Goal: Task Accomplishment & Management: Complete application form

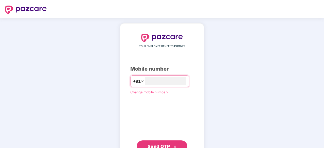
type input "**********"
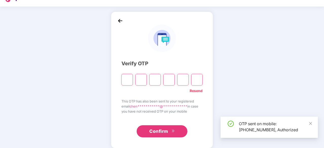
scroll to position [13, 0]
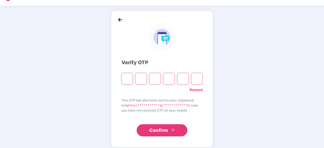
type input "*"
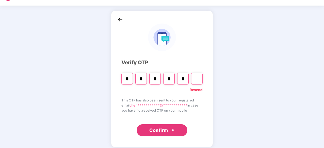
type input "*"
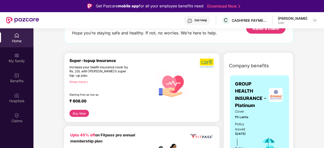
scroll to position [19, 0]
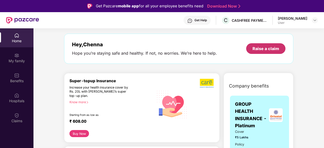
click at [262, 49] on div "Raise a claim" at bounding box center [265, 49] width 27 height 6
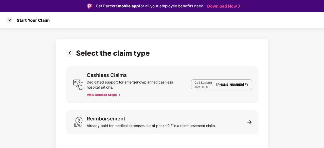
scroll to position [12, 0]
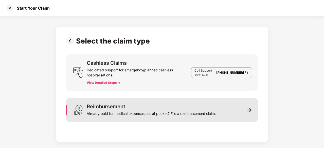
click at [248, 111] on img at bounding box center [249, 110] width 5 height 5
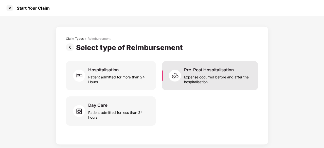
click at [203, 77] on div "Expense occurred before and after the hospitalisation" at bounding box center [218, 79] width 68 height 12
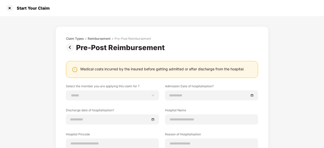
scroll to position [45, 0]
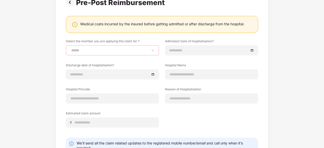
click at [153, 49] on select "**********" at bounding box center [112, 50] width 84 height 4
select select "**********"
click at [70, 48] on select "**********" at bounding box center [112, 50] width 84 height 4
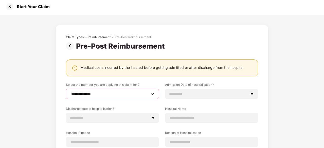
scroll to position [0, 0]
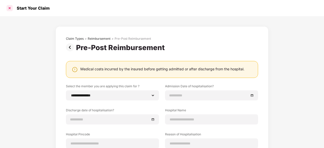
click at [10, 6] on div at bounding box center [10, 8] width 8 height 8
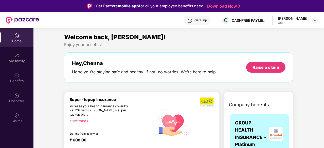
click at [197, 19] on div "Get Help" at bounding box center [200, 20] width 12 height 4
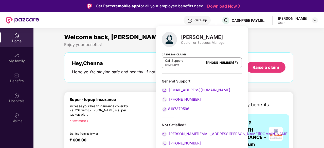
scroll to position [28, 0]
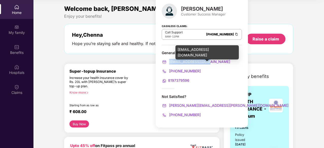
drag, startPoint x: 213, startPoint y: 61, endPoint x: 168, endPoint y: 61, distance: 44.3
click at [168, 61] on div "[EMAIL_ADDRESS][DOMAIN_NAME]" at bounding box center [202, 62] width 80 height 6
copy span "[EMAIL_ADDRESS][DOMAIN_NAME]"
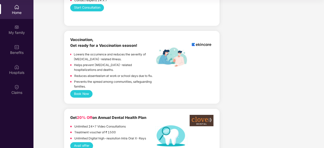
scroll to position [387, 0]
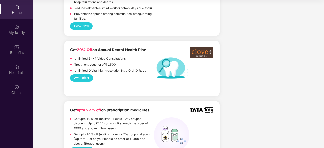
click at [86, 76] on button "Avail offer" at bounding box center [81, 77] width 23 height 7
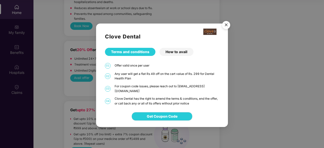
click at [225, 27] on img "Close" at bounding box center [226, 26] width 14 height 14
